Goal: Transaction & Acquisition: Purchase product/service

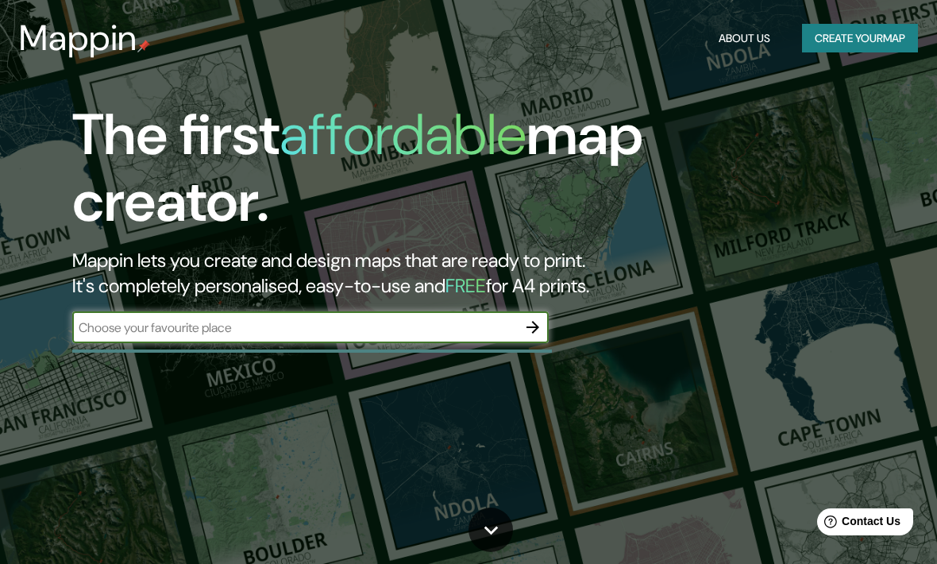
click at [837, 32] on button "Create your map" at bounding box center [860, 38] width 116 height 29
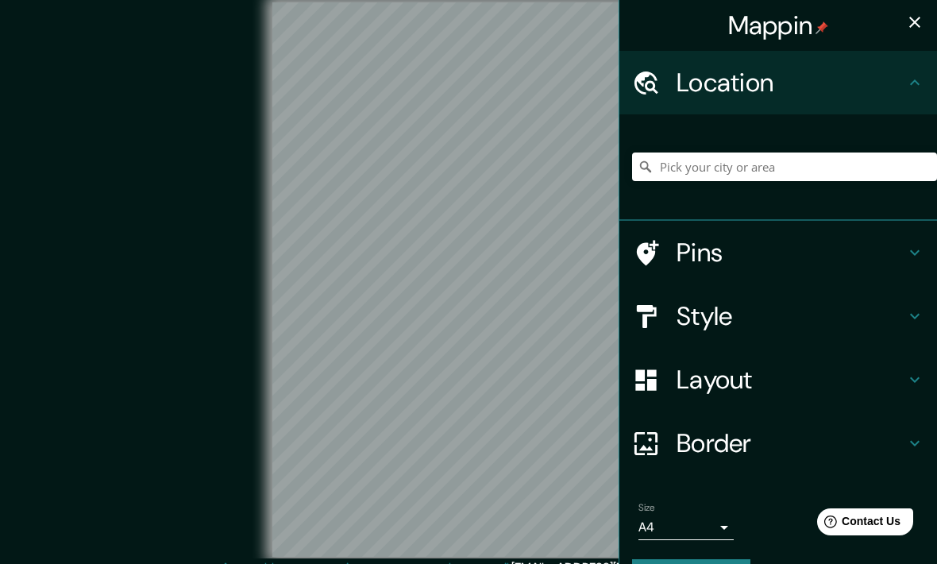
click at [848, 261] on h4 "Pins" at bounding box center [790, 253] width 229 height 32
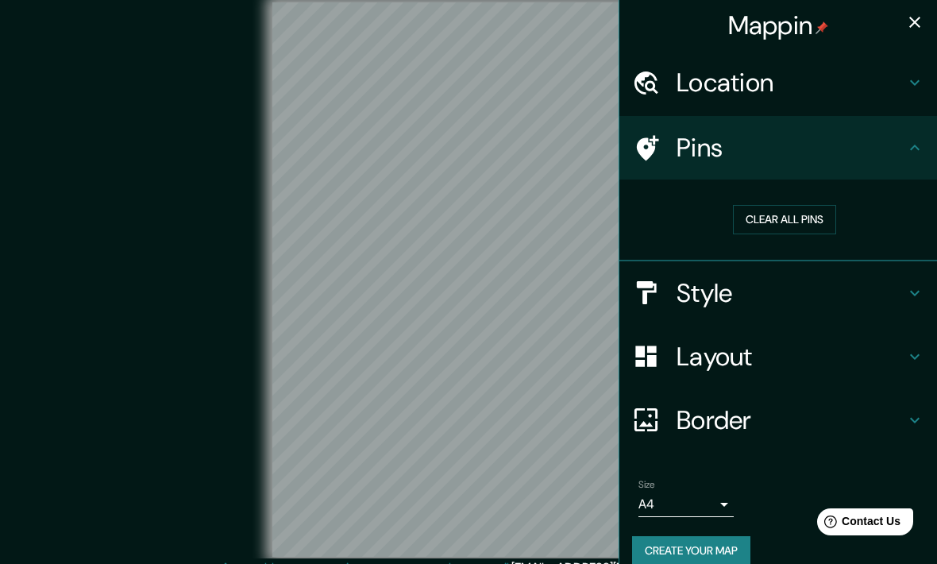
click at [841, 291] on h4 "Style" at bounding box center [790, 293] width 229 height 32
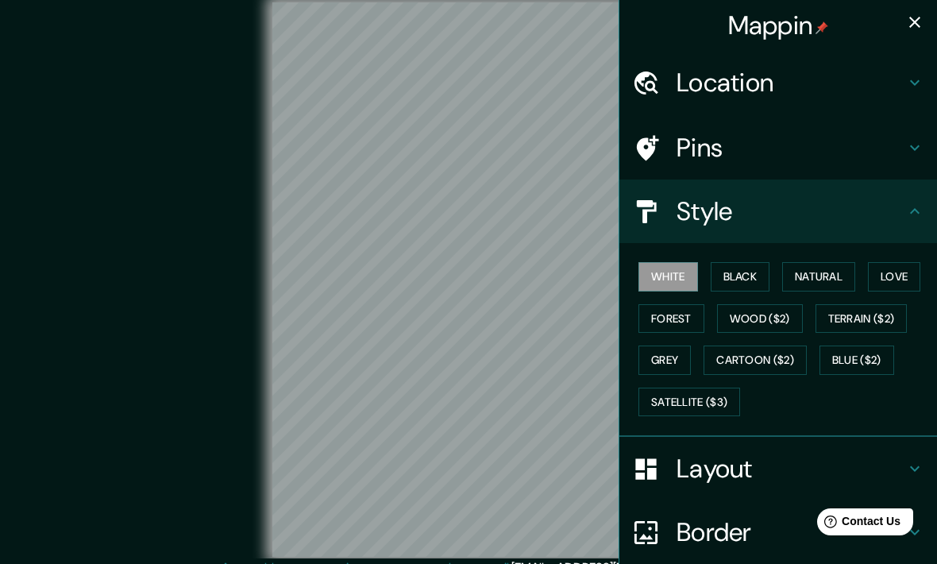
click at [899, 280] on button "Love" at bounding box center [894, 276] width 52 height 29
click at [822, 279] on button "Natural" at bounding box center [818, 276] width 73 height 29
click at [689, 275] on button "White" at bounding box center [668, 276] width 60 height 29
click at [766, 275] on button "Black" at bounding box center [740, 276] width 60 height 29
click at [807, 274] on button "Natural" at bounding box center [818, 276] width 73 height 29
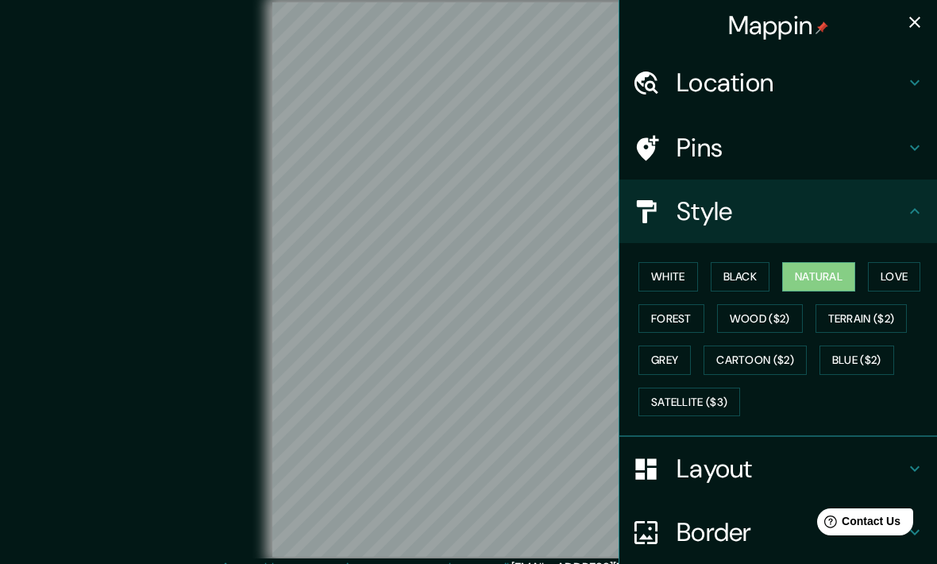
click at [891, 275] on button "Love" at bounding box center [894, 276] width 52 height 29
click at [804, 276] on button "Natural" at bounding box center [818, 276] width 73 height 29
click at [887, 207] on h4 "Style" at bounding box center [790, 211] width 229 height 32
click at [907, 209] on icon at bounding box center [914, 211] width 19 height 19
click at [906, 218] on icon at bounding box center [914, 211] width 19 height 19
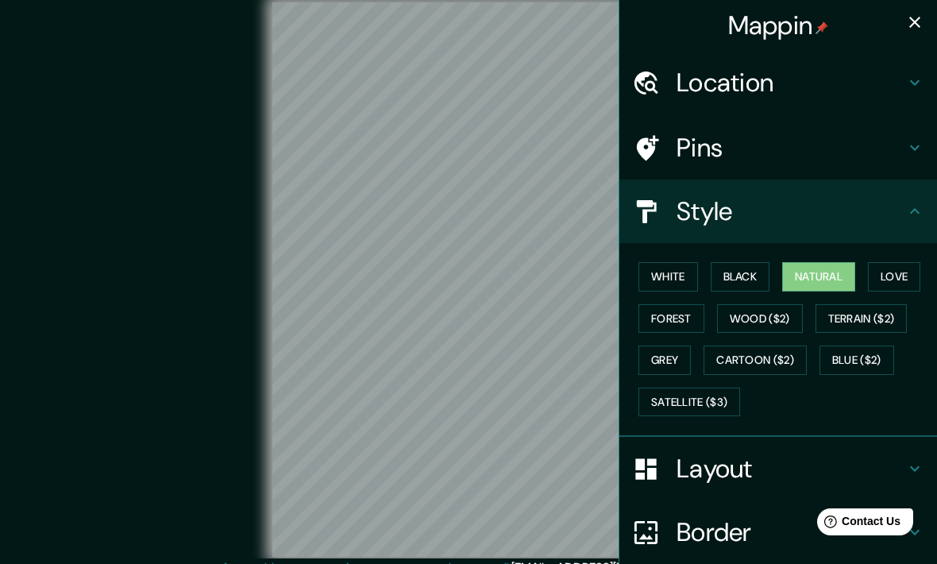
click at [680, 270] on button "White" at bounding box center [668, 276] width 60 height 29
click at [755, 276] on button "Black" at bounding box center [740, 276] width 60 height 29
click at [810, 271] on button "Natural" at bounding box center [818, 276] width 73 height 29
click at [889, 274] on button "Love" at bounding box center [894, 276] width 52 height 29
click at [699, 318] on button "Forest" at bounding box center [671, 318] width 66 height 29
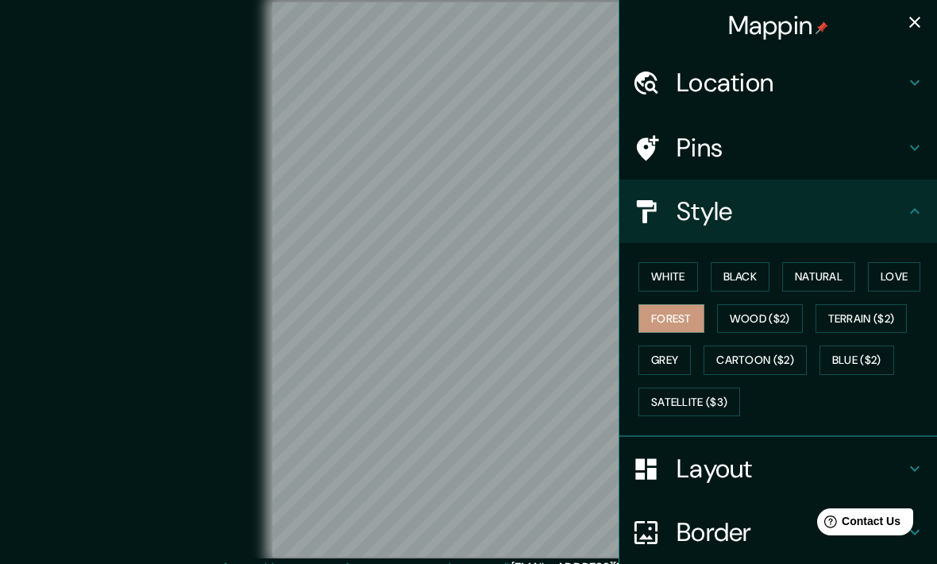
click at [892, 278] on button "Love" at bounding box center [894, 276] width 52 height 29
click at [760, 276] on button "Black" at bounding box center [740, 276] width 60 height 29
click at [685, 272] on button "White" at bounding box center [668, 276] width 60 height 29
click at [893, 273] on button "Love" at bounding box center [894, 276] width 52 height 29
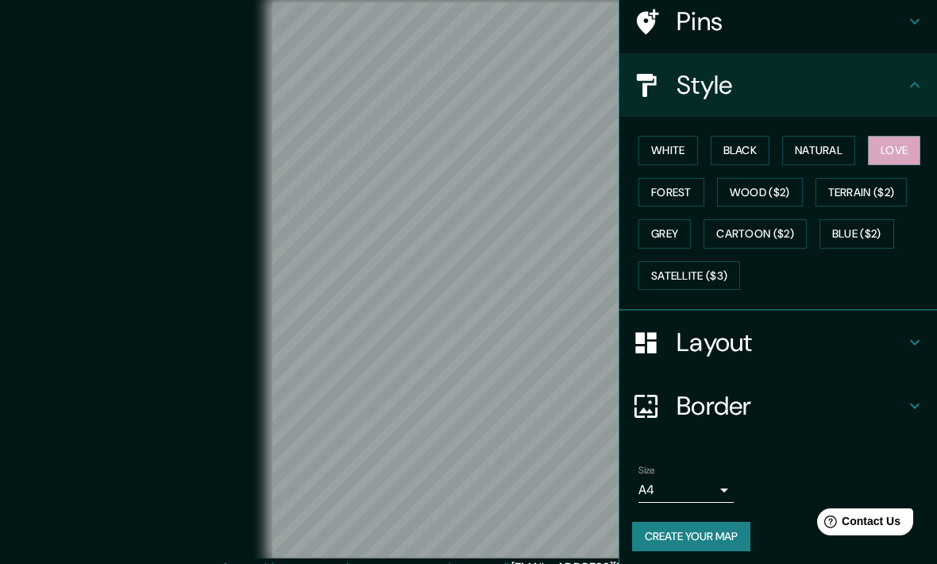
click at [828, 392] on h4 "Border" at bounding box center [790, 406] width 229 height 32
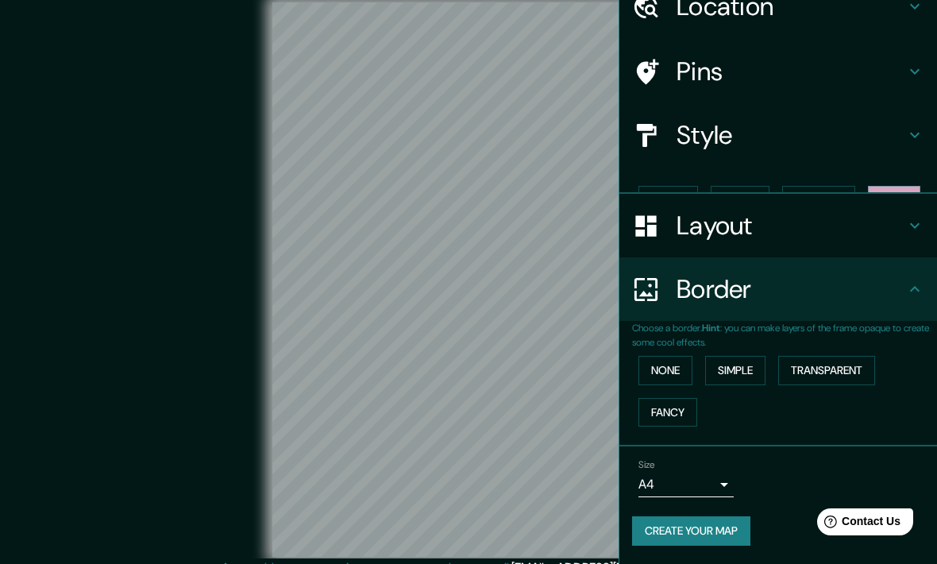
scroll to position [45, 0]
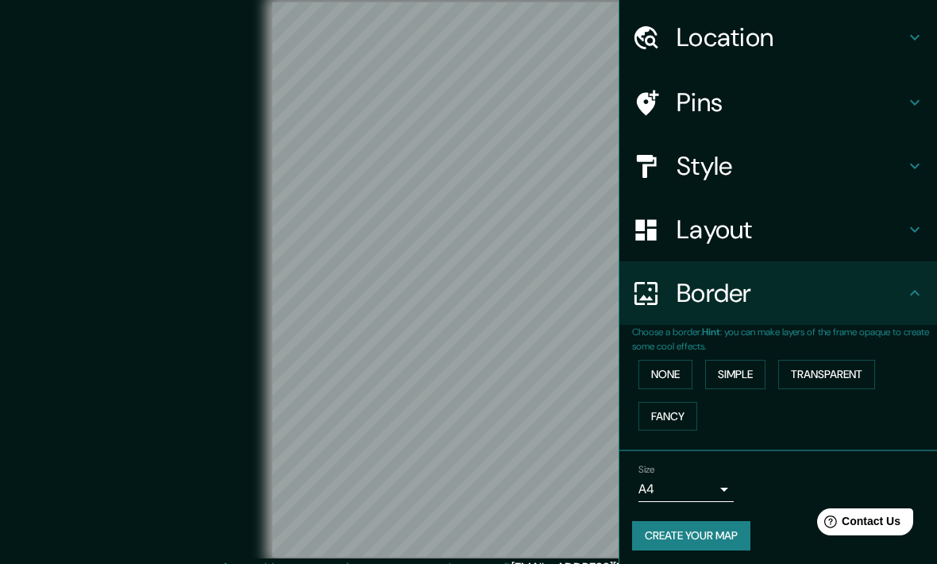
click at [728, 373] on button "Simple" at bounding box center [735, 374] width 60 height 29
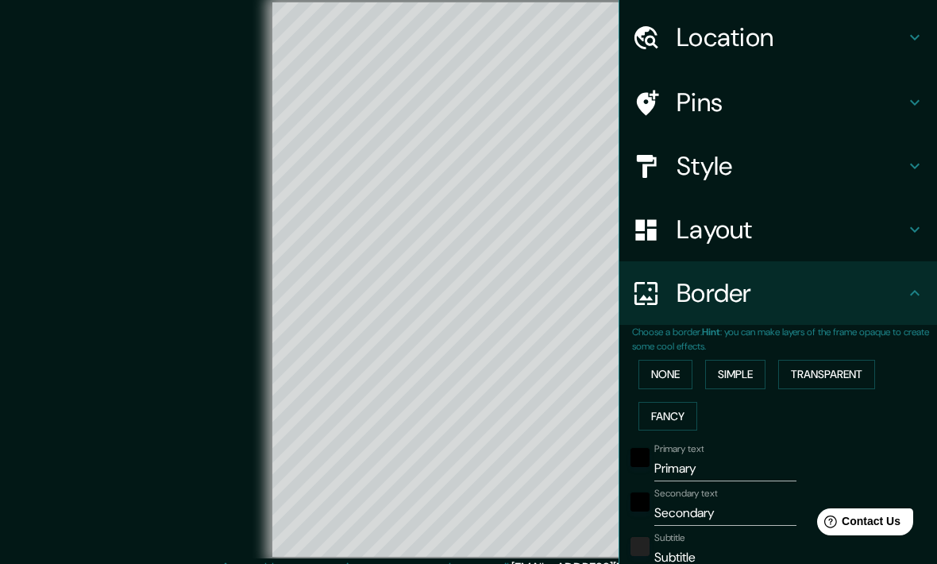
click at [679, 363] on button "None" at bounding box center [665, 374] width 54 height 29
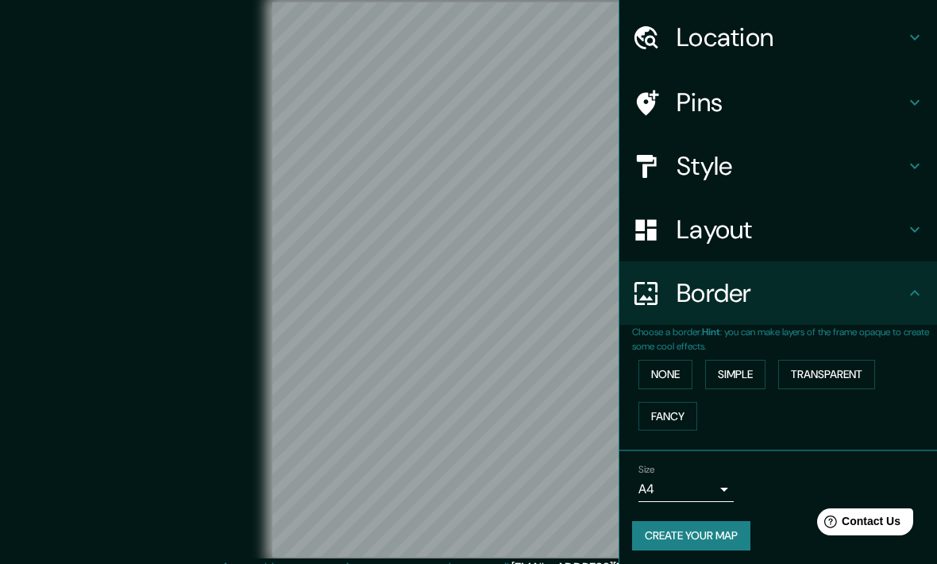
click at [836, 233] on h4 "Layout" at bounding box center [790, 230] width 229 height 32
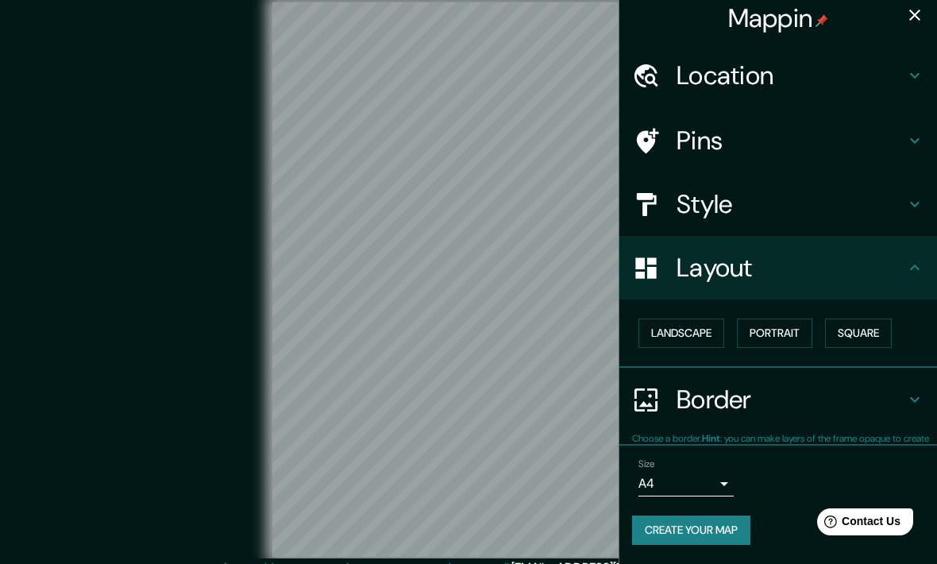
scroll to position [2, 0]
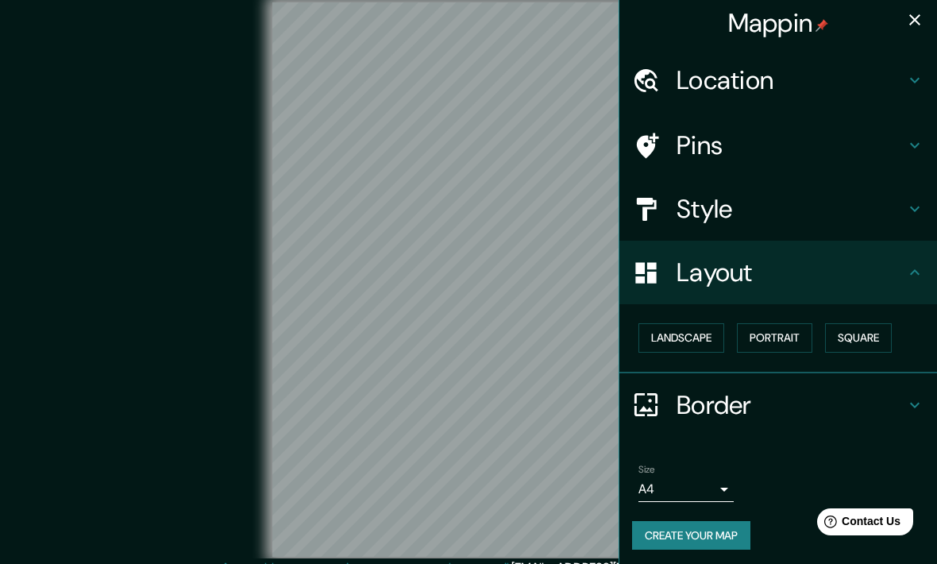
click at [756, 329] on button "Portrait" at bounding box center [774, 337] width 75 height 29
click at [714, 339] on button "Landscape" at bounding box center [681, 337] width 86 height 29
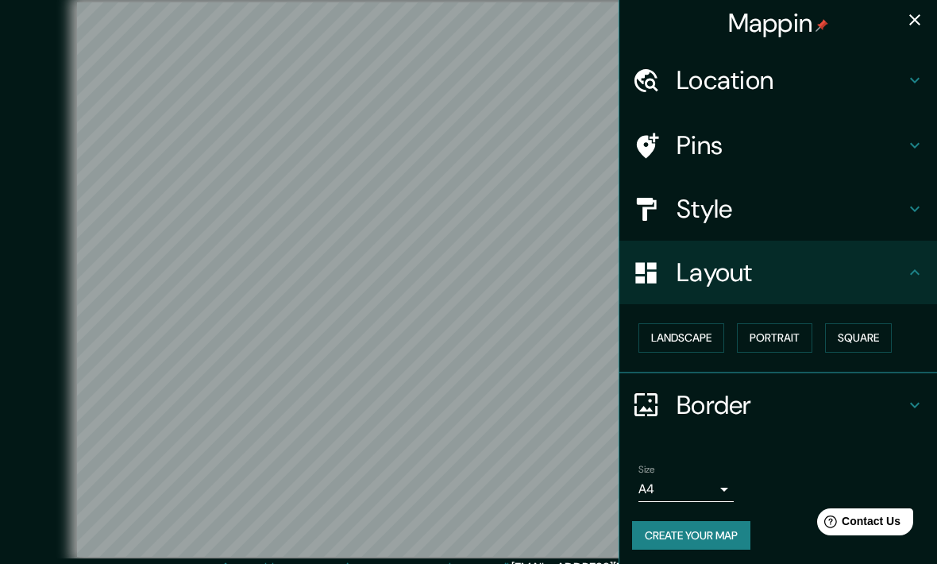
click at [783, 328] on button "Portrait" at bounding box center [774, 337] width 75 height 29
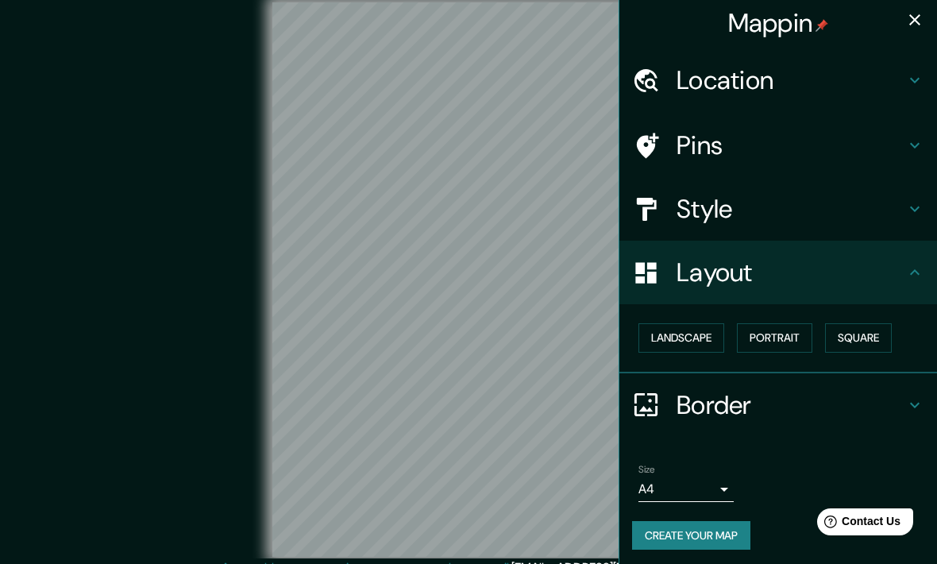
click at [712, 333] on button "Landscape" at bounding box center [681, 337] width 86 height 29
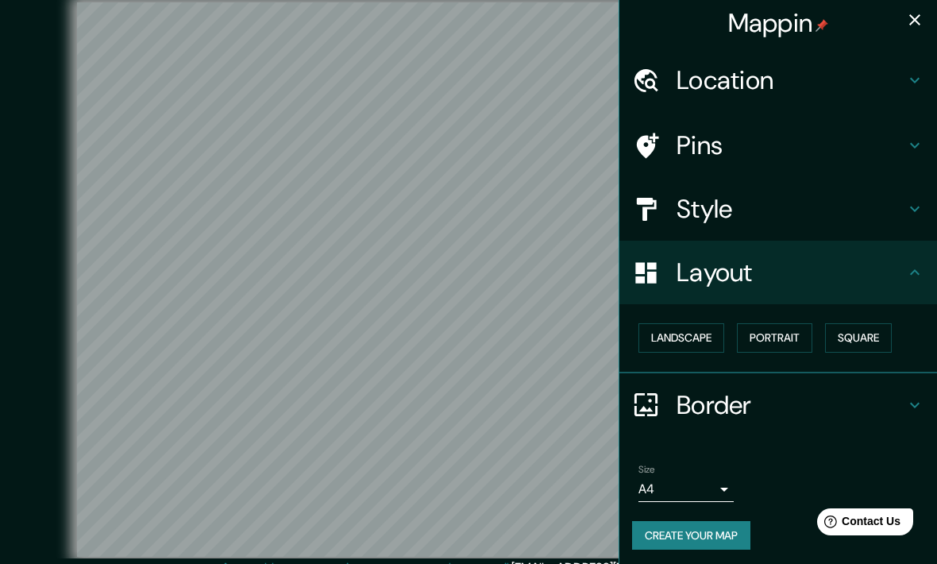
click at [910, 272] on icon at bounding box center [914, 272] width 19 height 19
click at [915, 267] on icon at bounding box center [914, 272] width 19 height 19
click at [911, 402] on icon at bounding box center [914, 404] width 19 height 19
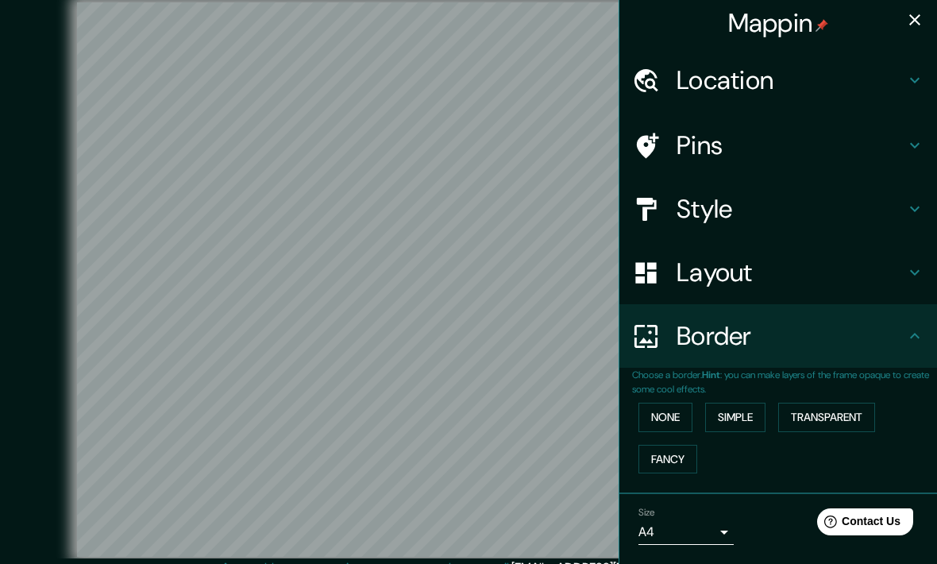
click at [914, 344] on div "Border" at bounding box center [778, 336] width 318 height 64
click at [904, 152] on h4 "Pins" at bounding box center [790, 145] width 229 height 32
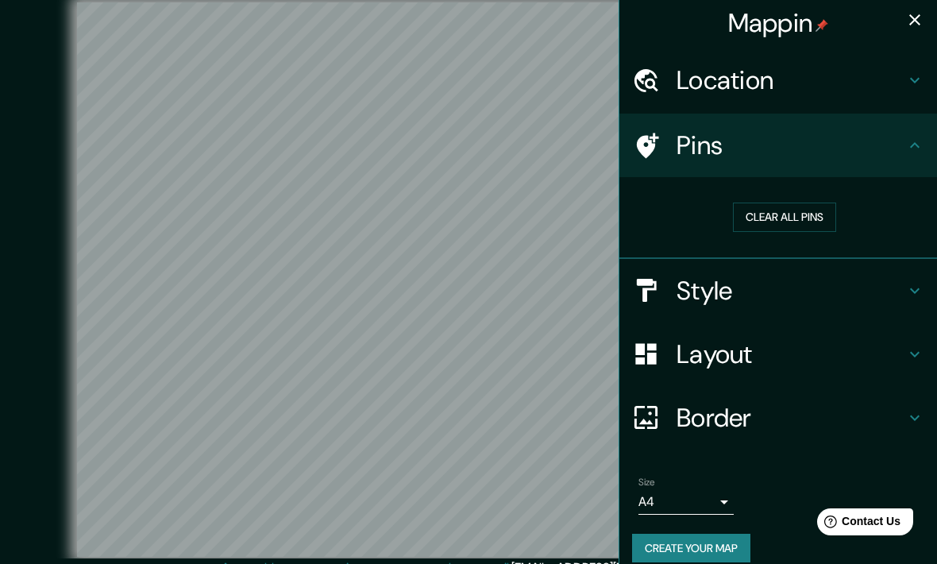
click at [814, 222] on button "Clear all pins" at bounding box center [784, 216] width 103 height 29
click at [799, 213] on button "Clear all pins" at bounding box center [784, 216] width 103 height 29
click at [903, 282] on h4 "Style" at bounding box center [790, 291] width 229 height 32
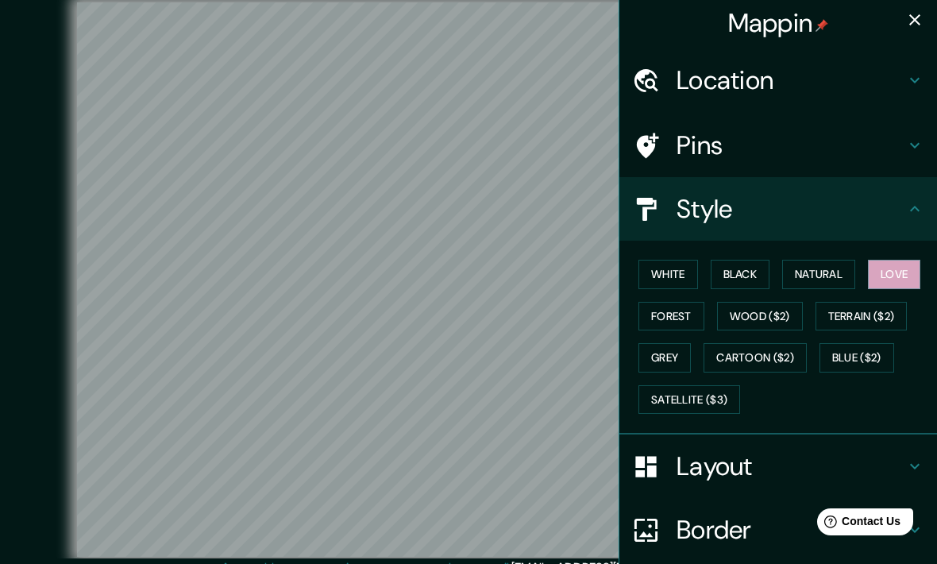
click at [822, 271] on button "Natural" at bounding box center [818, 274] width 73 height 29
click at [682, 364] on button "Grey" at bounding box center [664, 357] width 52 height 29
click at [779, 310] on button "Wood ($2)" at bounding box center [760, 316] width 86 height 29
click at [891, 311] on button "Terrain ($2)" at bounding box center [861, 316] width 92 height 29
click at [778, 318] on button "Wood ($2)" at bounding box center [760, 316] width 86 height 29
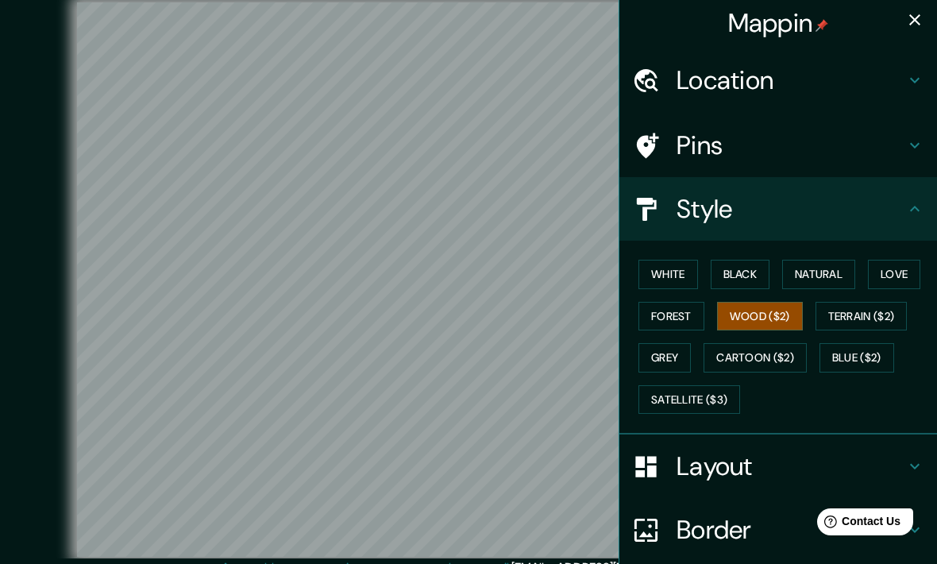
click at [745, 353] on button "Cartoon ($2)" at bounding box center [754, 357] width 103 height 29
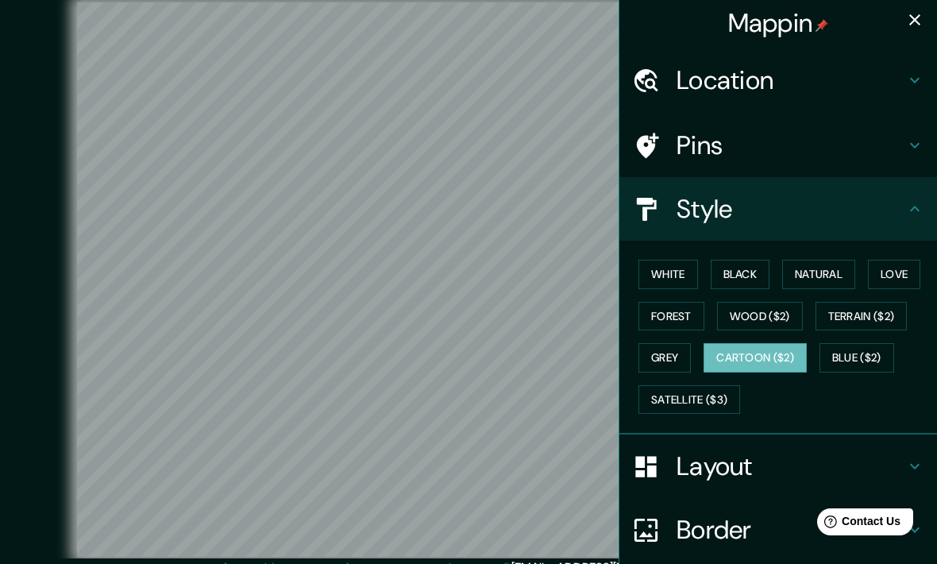
click at [853, 345] on button "Blue ($2)" at bounding box center [856, 357] width 75 height 29
click at [860, 353] on button "Blue ($2)" at bounding box center [856, 357] width 75 height 29
click at [868, 308] on button "Terrain ($2)" at bounding box center [861, 316] width 92 height 29
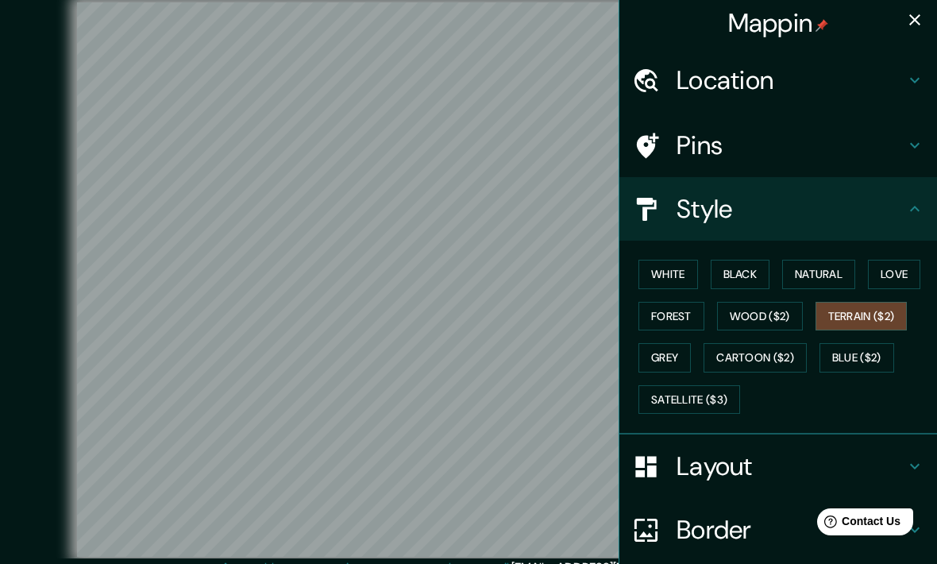
click at [878, 267] on button "Love" at bounding box center [894, 274] width 52 height 29
